Goal: Use online tool/utility: Utilize a website feature to perform a specific function

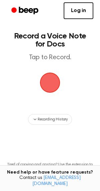
click at [42, 87] on span "button" at bounding box center [50, 83] width 20 height 20
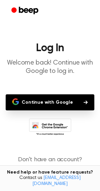
click at [84, 102] on icon "button" at bounding box center [86, 102] width 4 height 4
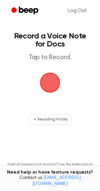
click at [52, 82] on span "button" at bounding box center [50, 83] width 20 height 20
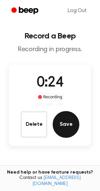
click at [63, 117] on button "Save" at bounding box center [66, 124] width 27 height 27
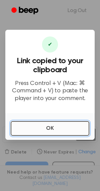
click at [70, 126] on button "OK" at bounding box center [50, 128] width 79 height 15
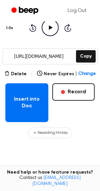
scroll to position [72, 0]
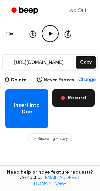
click at [71, 98] on button "Record" at bounding box center [74, 97] width 42 height 17
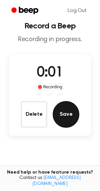
scroll to position [12, 0]
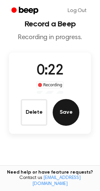
click at [69, 114] on button "Save" at bounding box center [66, 112] width 27 height 27
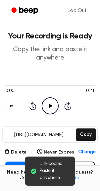
click at [49, 101] on icon "Play Audio" at bounding box center [50, 105] width 17 height 17
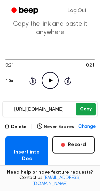
scroll to position [34, 0]
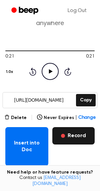
click at [76, 131] on button "Record" at bounding box center [74, 135] width 42 height 17
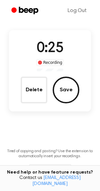
click at [63, 86] on button "Save" at bounding box center [66, 90] width 27 height 27
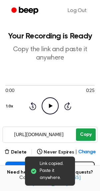
click at [87, 134] on button "Copy" at bounding box center [86, 134] width 20 height 12
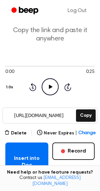
scroll to position [34, 0]
